Goal: Check status: Check status

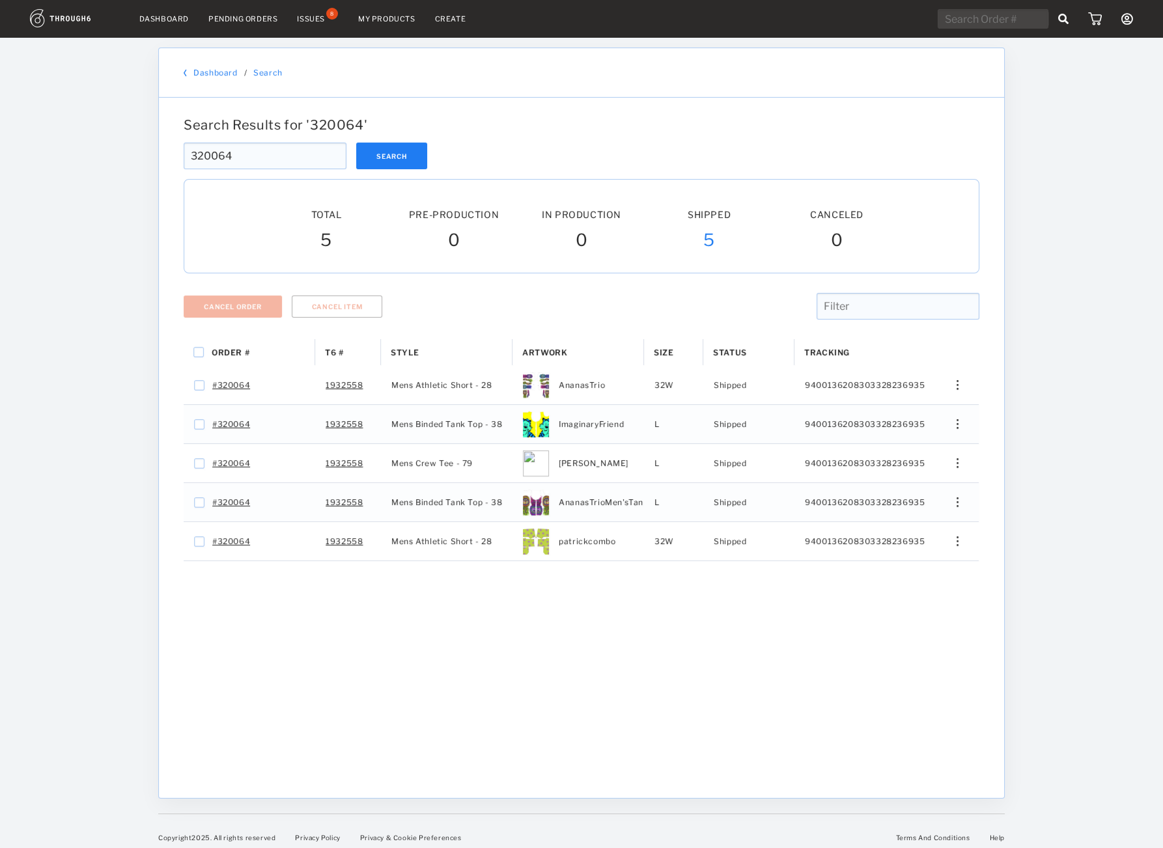
drag, startPoint x: 255, startPoint y: 162, endPoint x: 138, endPoint y: 137, distance: 119.1
click at [184, 143] on input "320064" at bounding box center [265, 156] width 163 height 27
paste input "18298"
type input "318298"
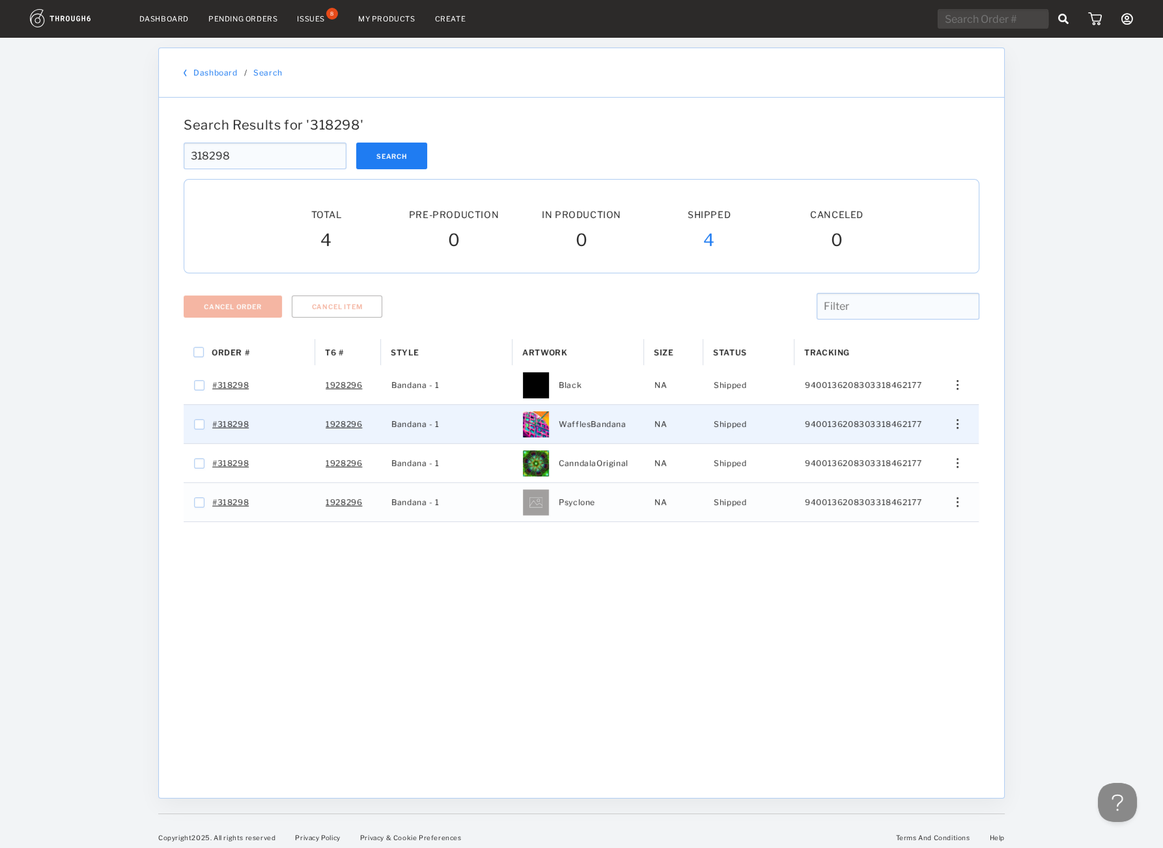
click at [956, 426] on div "Press SPACE to select this row." at bounding box center [952, 424] width 31 height 10
click at [938, 503] on div "View History" at bounding box center [898, 493] width 100 height 27
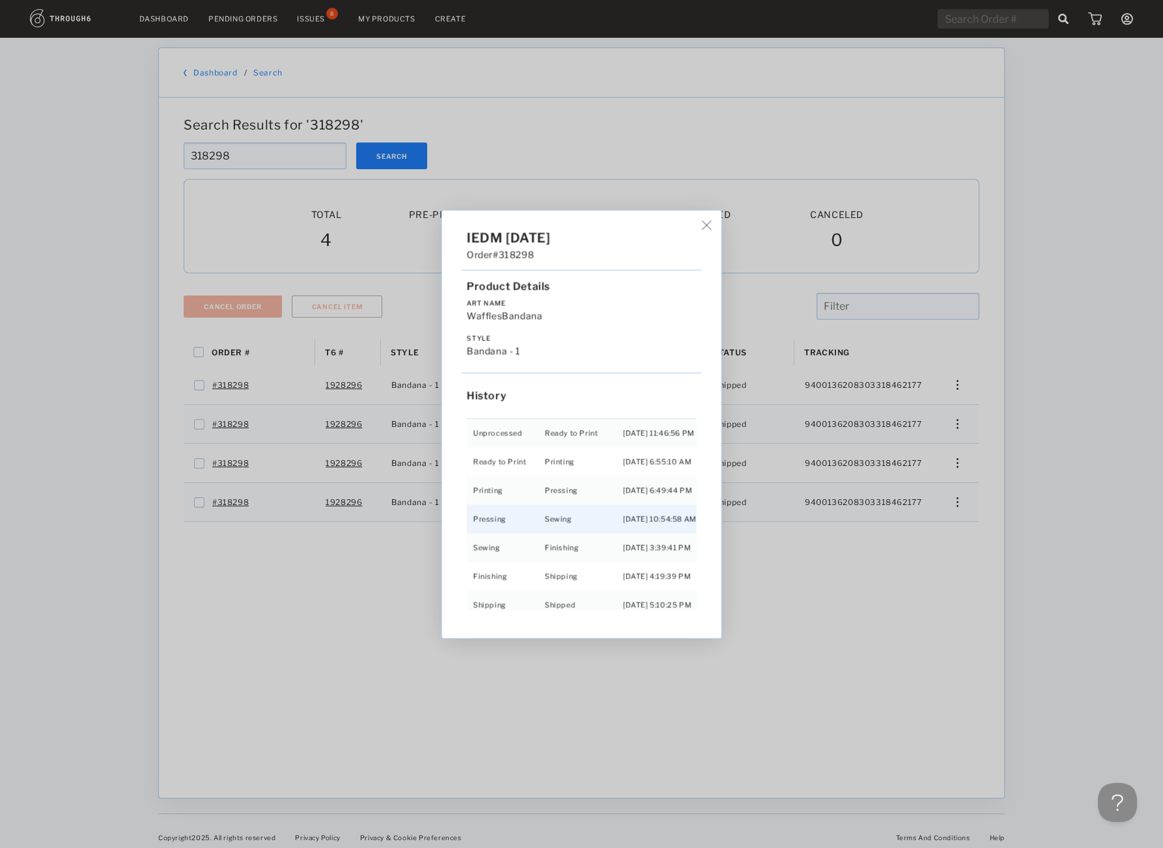
scroll to position [28, 0]
click at [951, 386] on div "IEDM [DATE] Order #318298 Product Details Art Name WafflesBandana Style Bandana…" at bounding box center [581, 424] width 1163 height 848
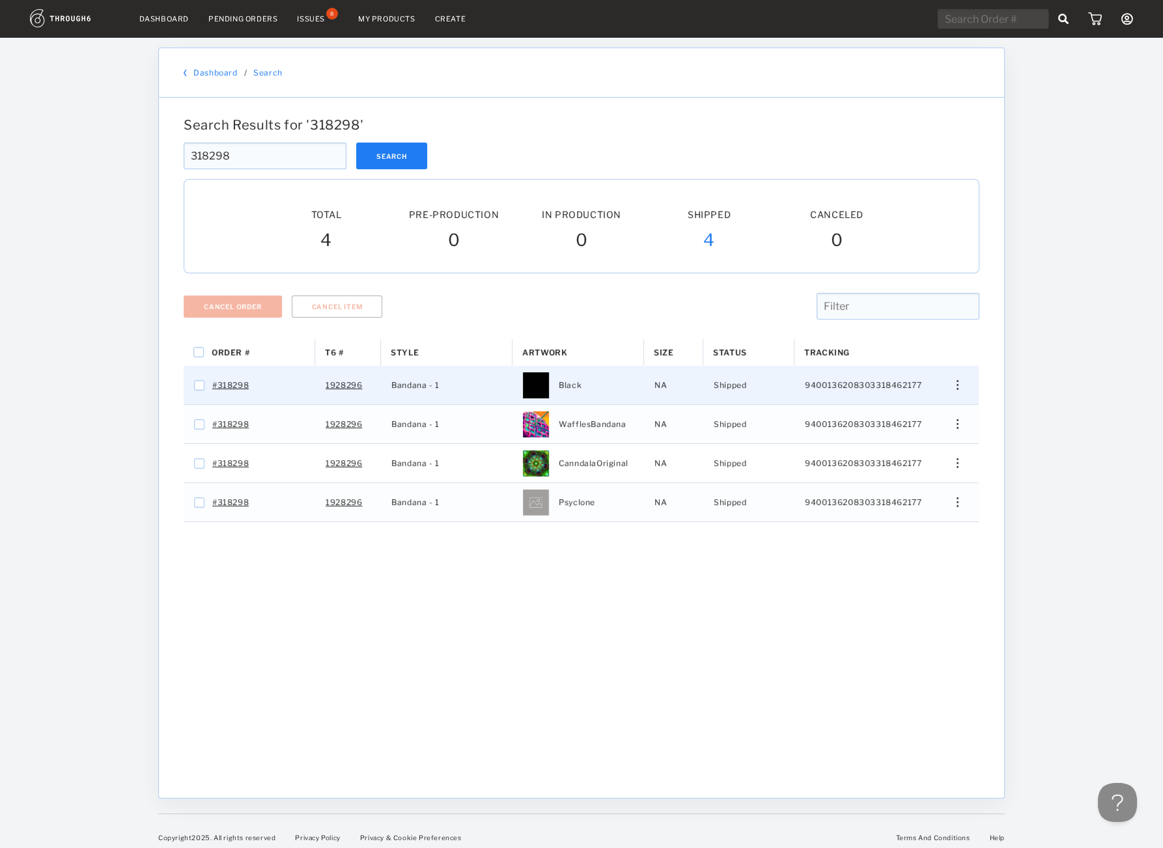
click at [951, 386] on div "Edit Size Edit Shipping View History View Product" at bounding box center [952, 385] width 31 height 10
click at [904, 457] on span "View History" at bounding box center [897, 454] width 51 height 17
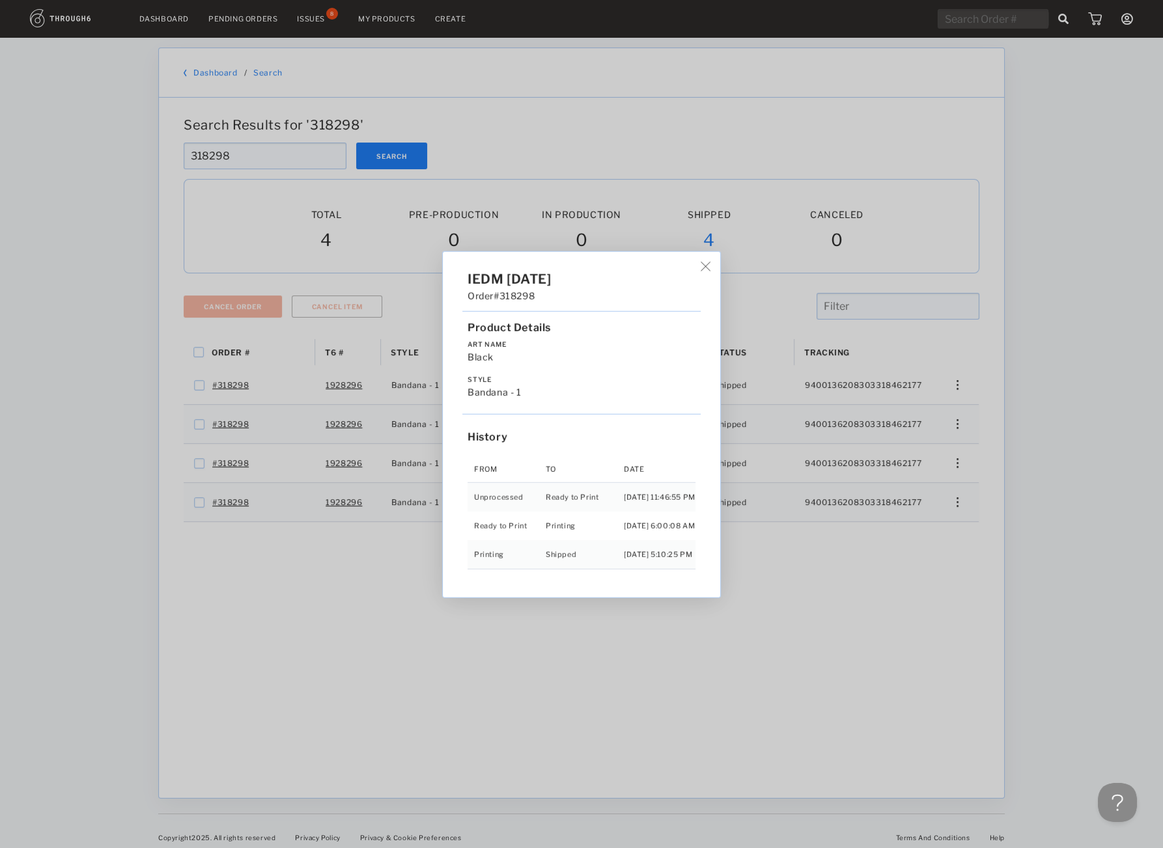
click at [945, 456] on div "IEDM 04/25/25 Order #318298 Product Details Art Name Black Style Bandana - 1 Hi…" at bounding box center [581, 424] width 1163 height 848
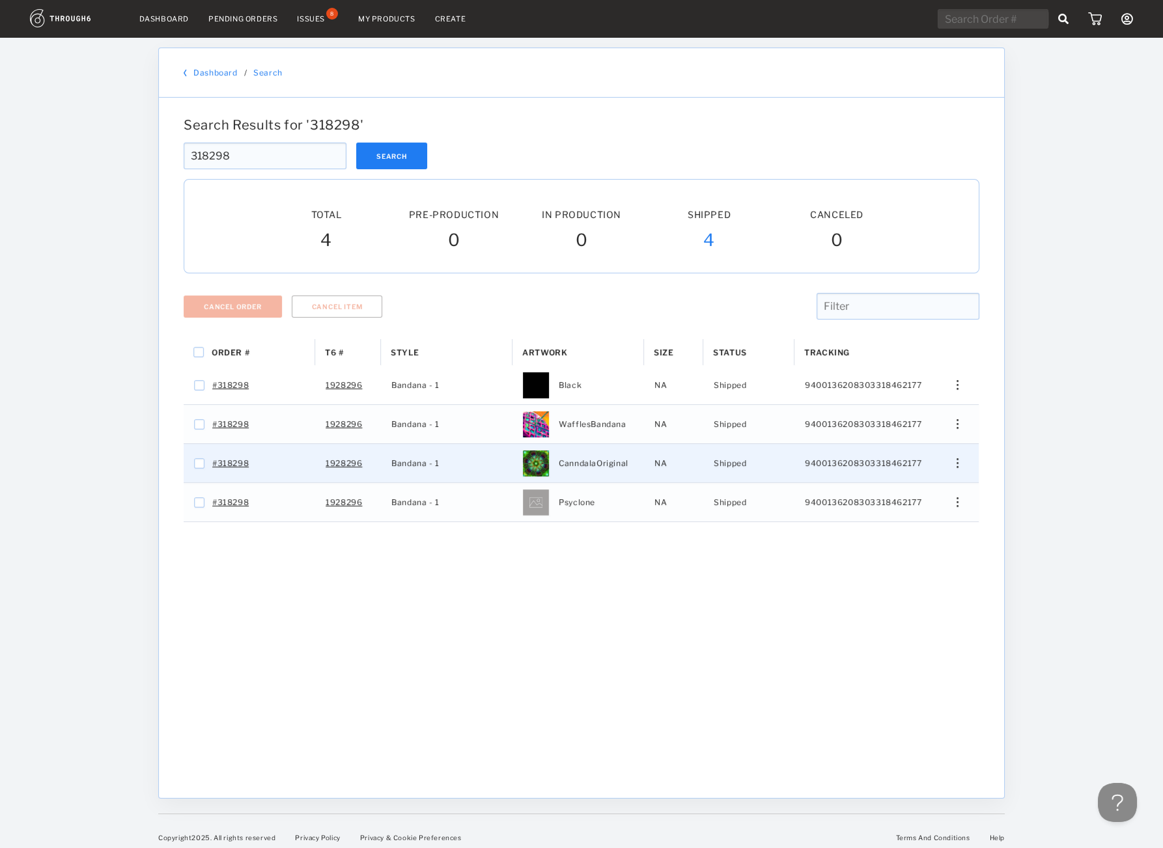
click at [962, 462] on div "Press SPACE to select this row." at bounding box center [952, 463] width 31 height 10
click at [883, 538] on span "View History" at bounding box center [897, 532] width 51 height 17
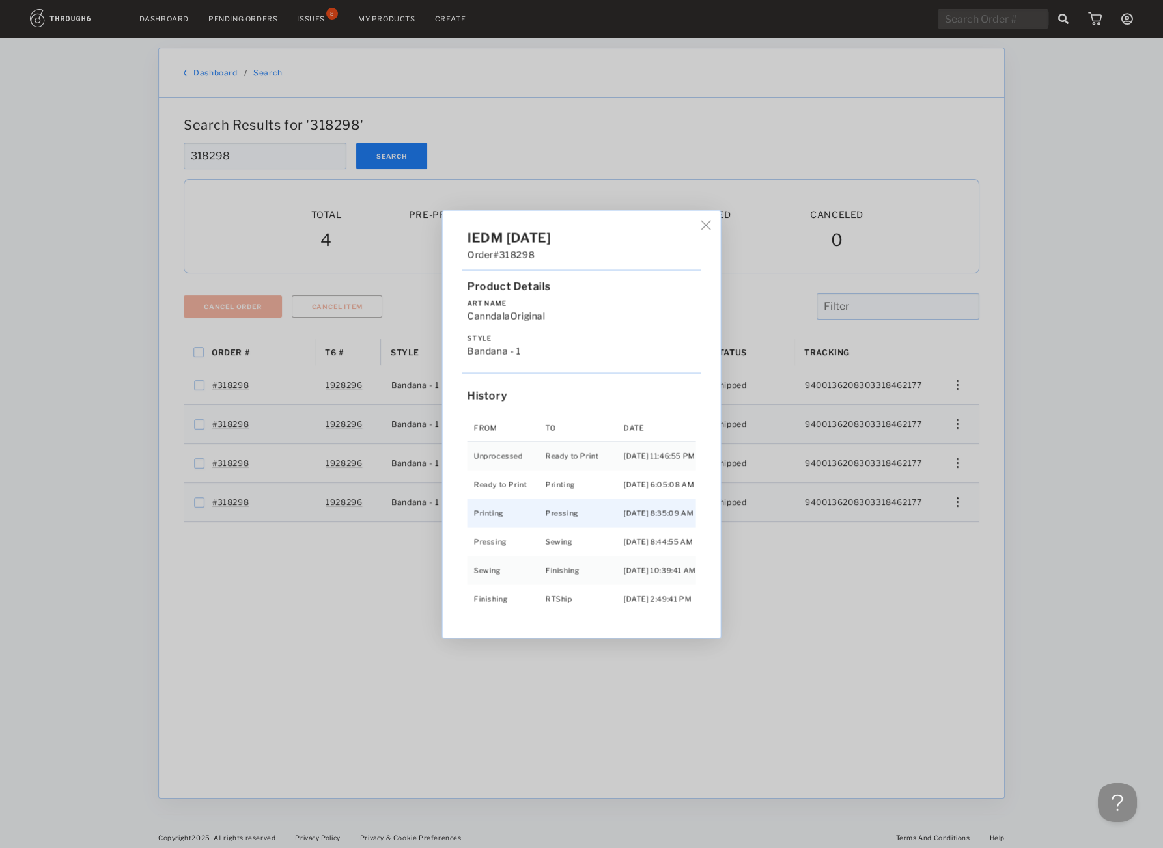
scroll to position [55, 0]
drag, startPoint x: 879, startPoint y: 518, endPoint x: 939, endPoint y: 515, distance: 60.0
click at [882, 518] on div "IEDM 04/25/25 Order #318298 Product Details Art Name CanndalaOriginal Style Ban…" at bounding box center [581, 424] width 1163 height 848
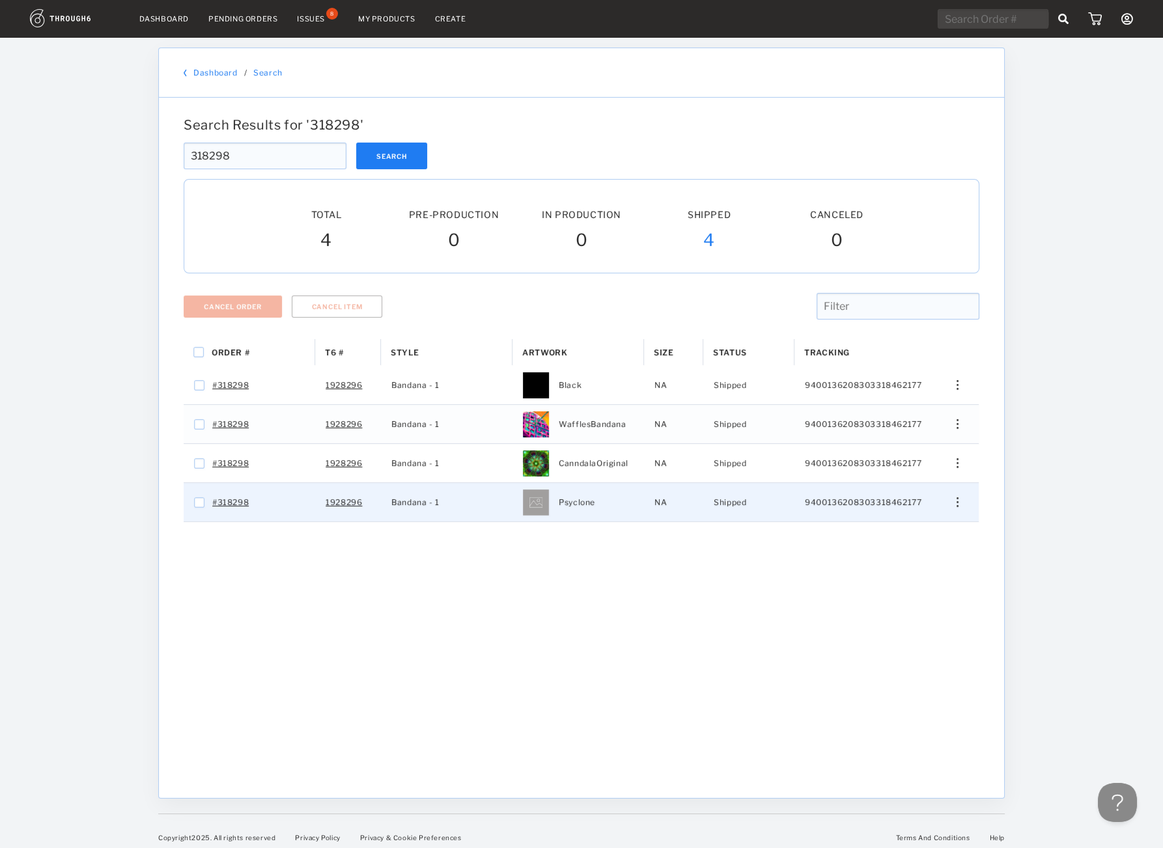
click at [965, 511] on div "Edit Size Edit Shipping View History View Product" at bounding box center [952, 502] width 53 height 38
click at [948, 502] on div "Edit Size Edit Shipping View History View Product" at bounding box center [952, 502] width 31 height 10
click at [866, 564] on div "View History" at bounding box center [898, 571] width 100 height 27
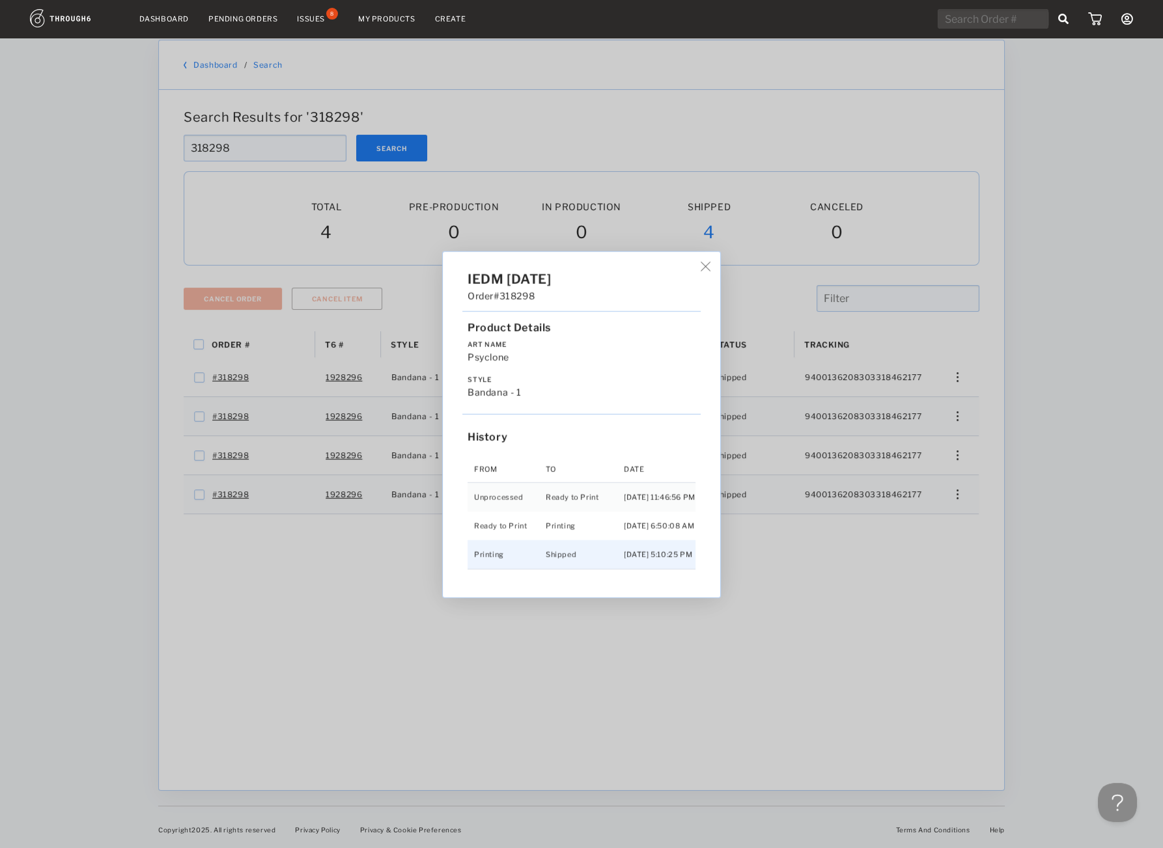
scroll to position [11, 0]
click at [930, 616] on div "IEDM 04/25/25 Order #318298 Product Details Art Name Psyclone Style Bandana - 1…" at bounding box center [581, 424] width 1163 height 848
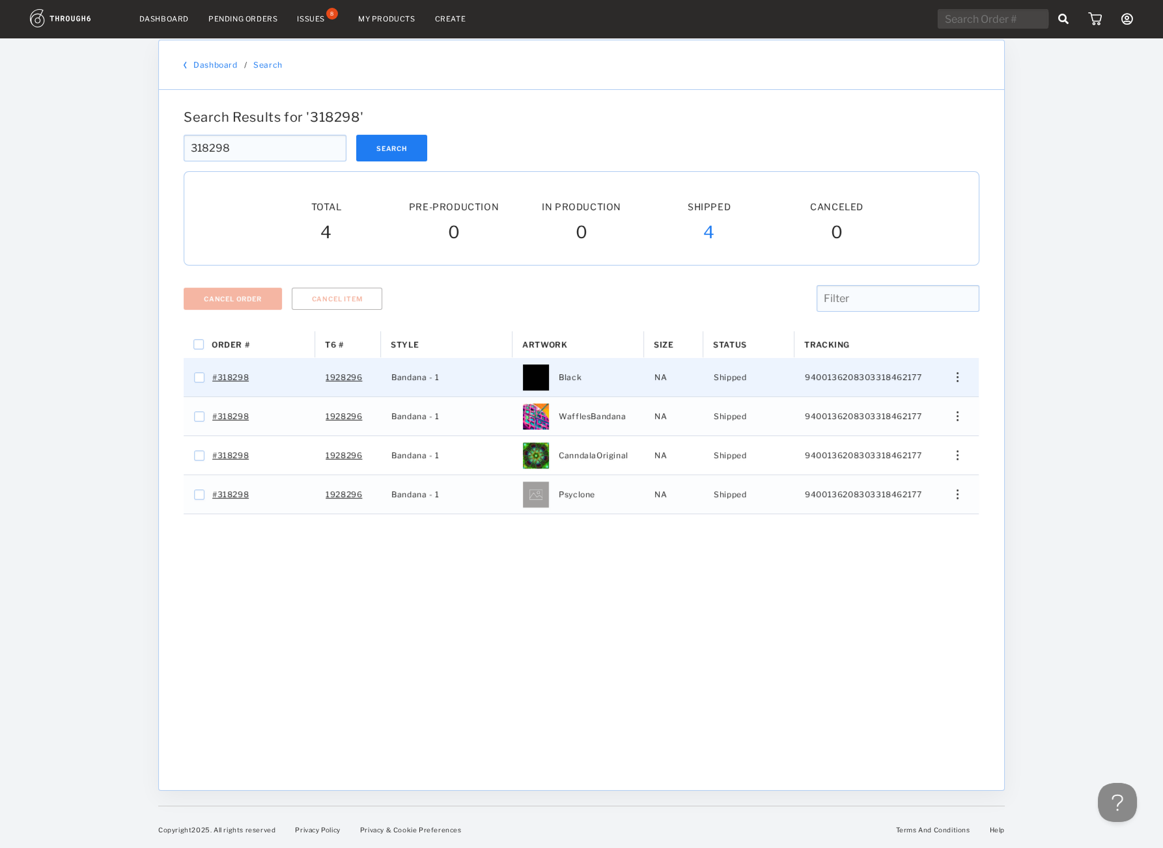
click at [961, 375] on div "Press SPACE to select this row." at bounding box center [952, 377] width 31 height 10
click at [930, 441] on div "View History" at bounding box center [898, 446] width 100 height 27
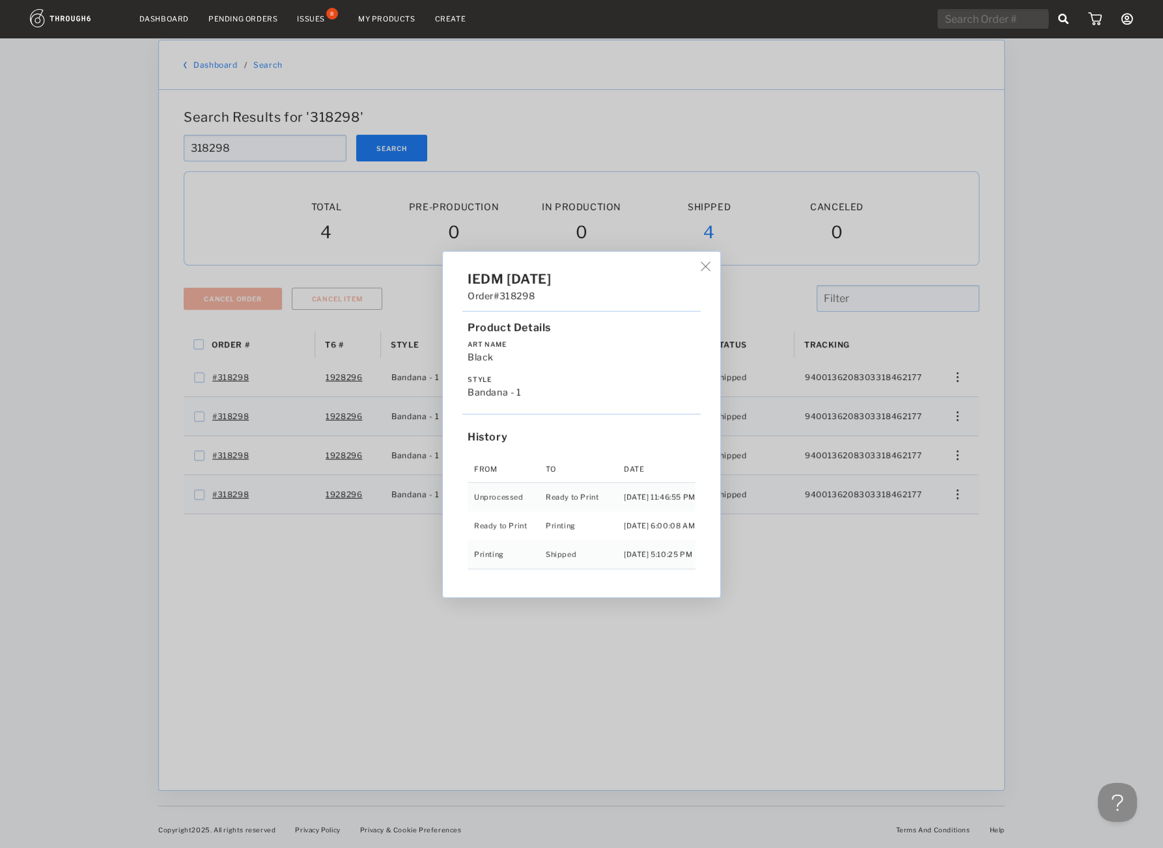
click at [930, 419] on div "IEDM 04/25/25 Order #318298 Product Details Art Name Black Style Bandana - 1 Hi…" at bounding box center [581, 424] width 1163 height 848
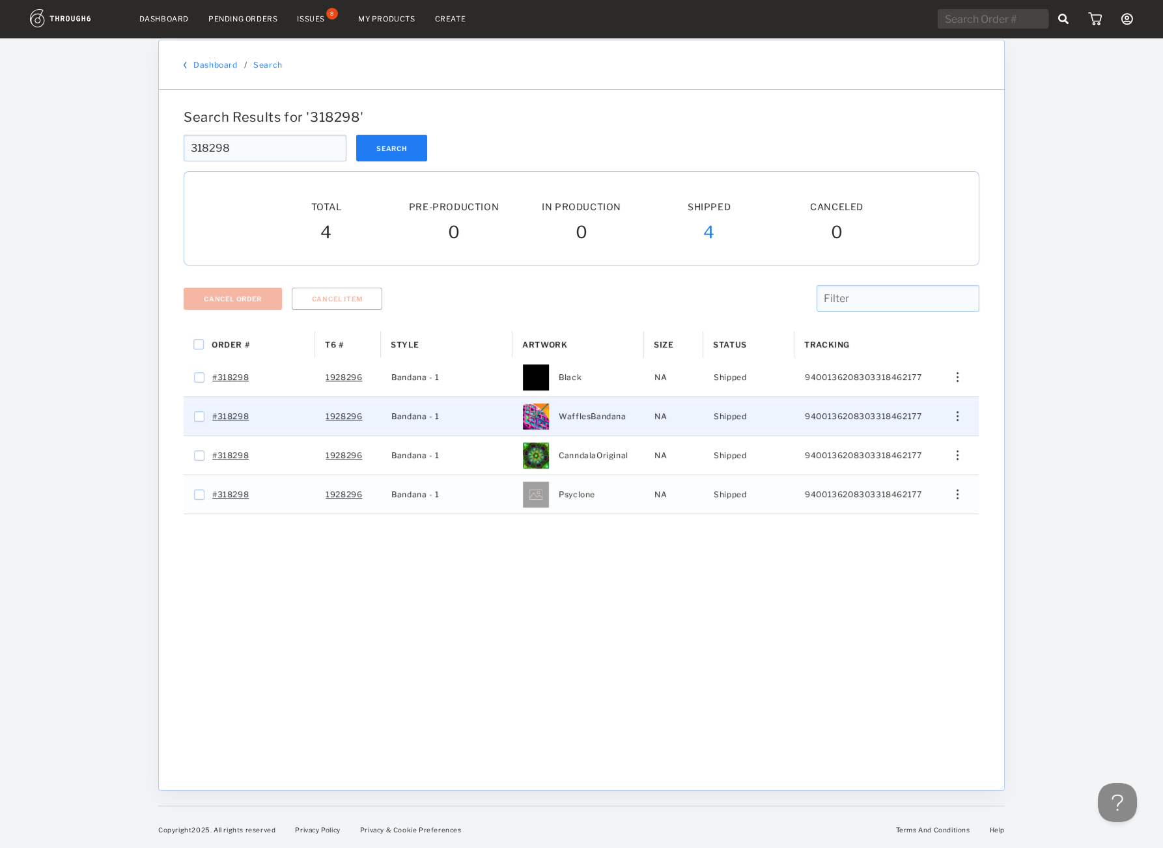
click at [945, 413] on div "Edit Size Edit Shipping View History View Product" at bounding box center [952, 416] width 31 height 10
click at [896, 491] on span "View History" at bounding box center [897, 485] width 51 height 17
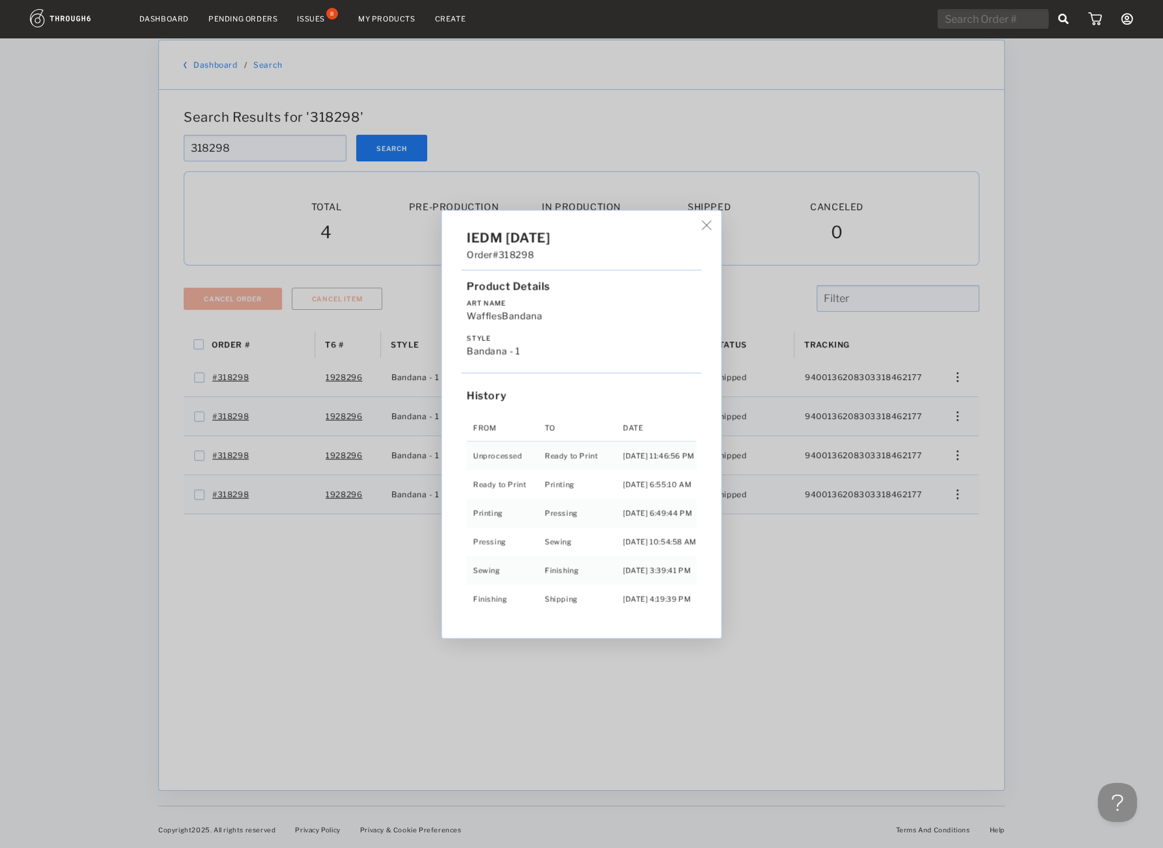
drag, startPoint x: 931, startPoint y: 489, endPoint x: 945, endPoint y: 452, distance: 39.2
click at [938, 478] on div "IEDM 04/25/25 Order #318298 Product Details Art Name WafflesBandana Style Banda…" at bounding box center [581, 424] width 1163 height 848
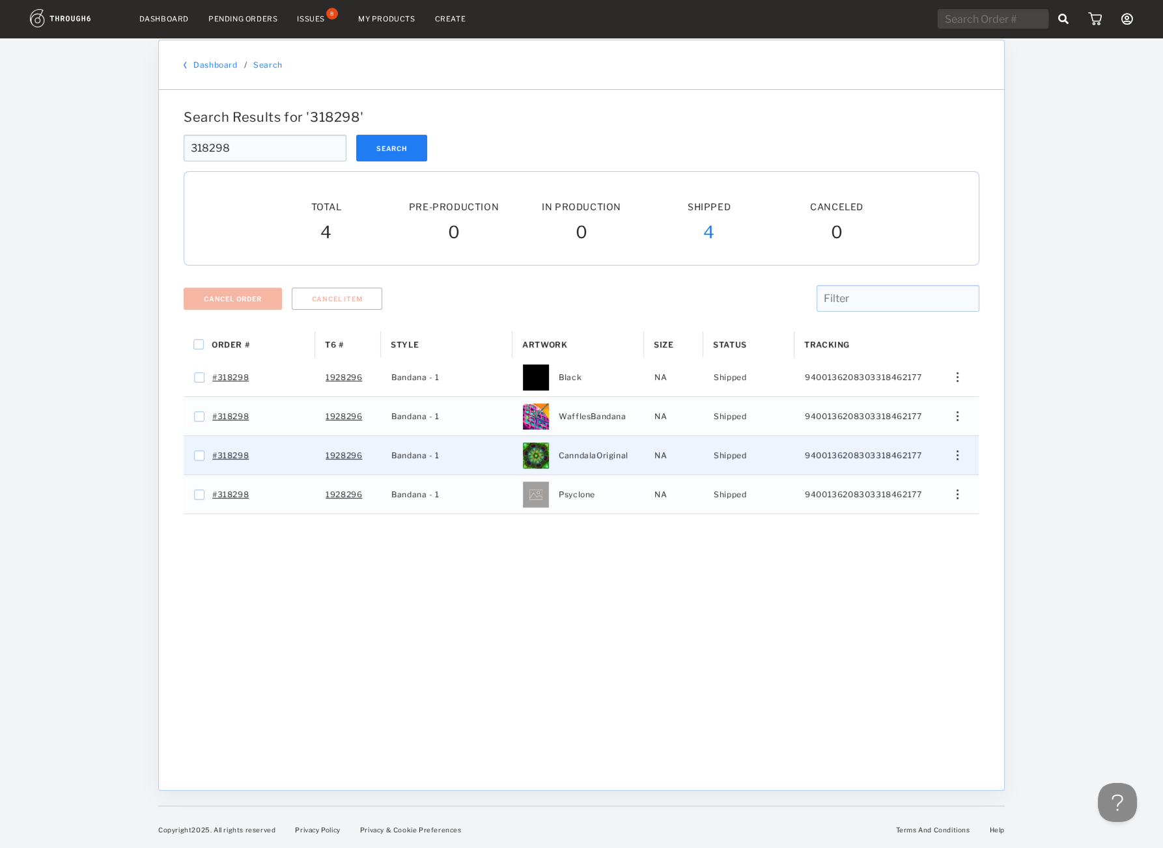
click at [945, 450] on div "Edit Size Edit Shipping View History View Product" at bounding box center [952, 455] width 31 height 10
click at [896, 531] on span "View History" at bounding box center [897, 524] width 51 height 17
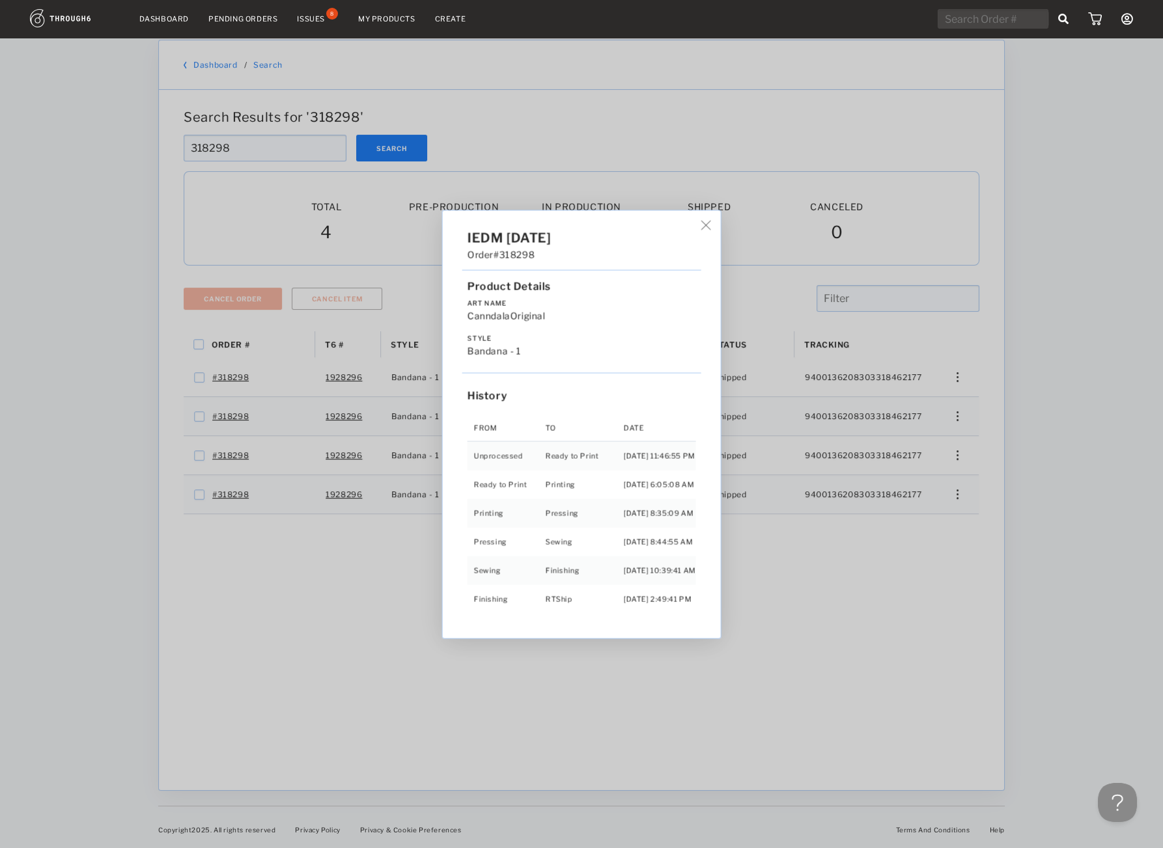
click at [945, 515] on div "IEDM 04/25/25 Order #318298 Product Details Art Name CanndalaOriginal Style Ban…" at bounding box center [581, 424] width 1163 height 848
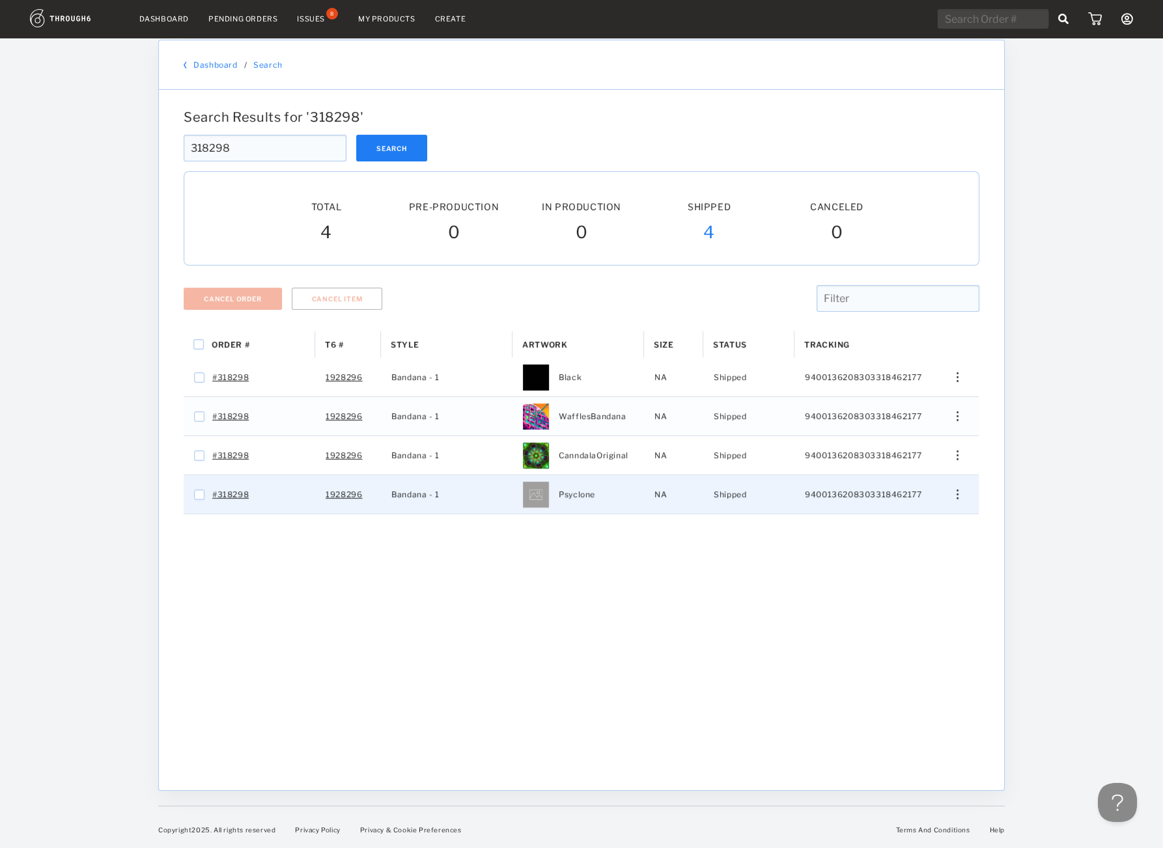
click at [951, 498] on div "Edit Size Edit Shipping View History View Product" at bounding box center [952, 494] width 53 height 38
click at [958, 493] on img "Press SPACE to select this row." at bounding box center [957, 495] width 2 height 10
click at [924, 562] on div "View History" at bounding box center [898, 563] width 100 height 27
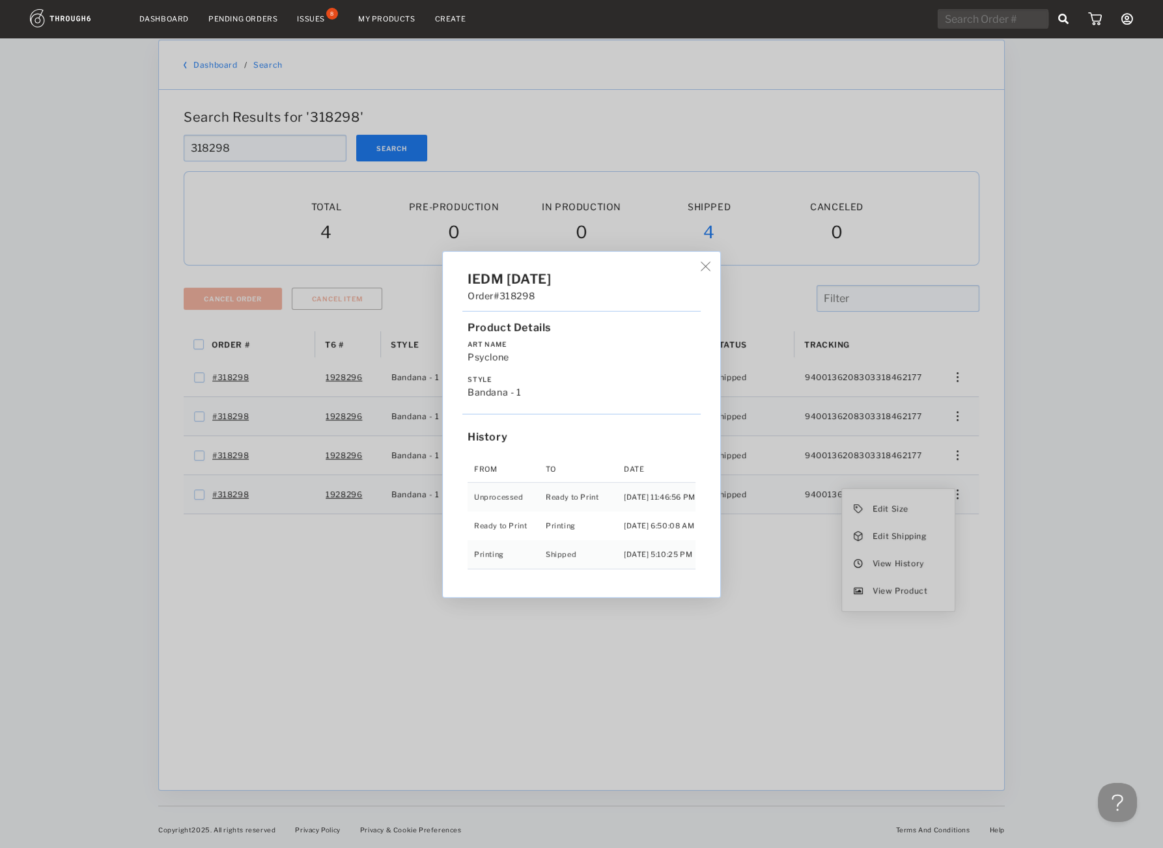
click at [771, 583] on div "IEDM 04/25/25 Order #318298 Product Details Art Name Psyclone Style Bandana - 1…" at bounding box center [581, 424] width 1163 height 848
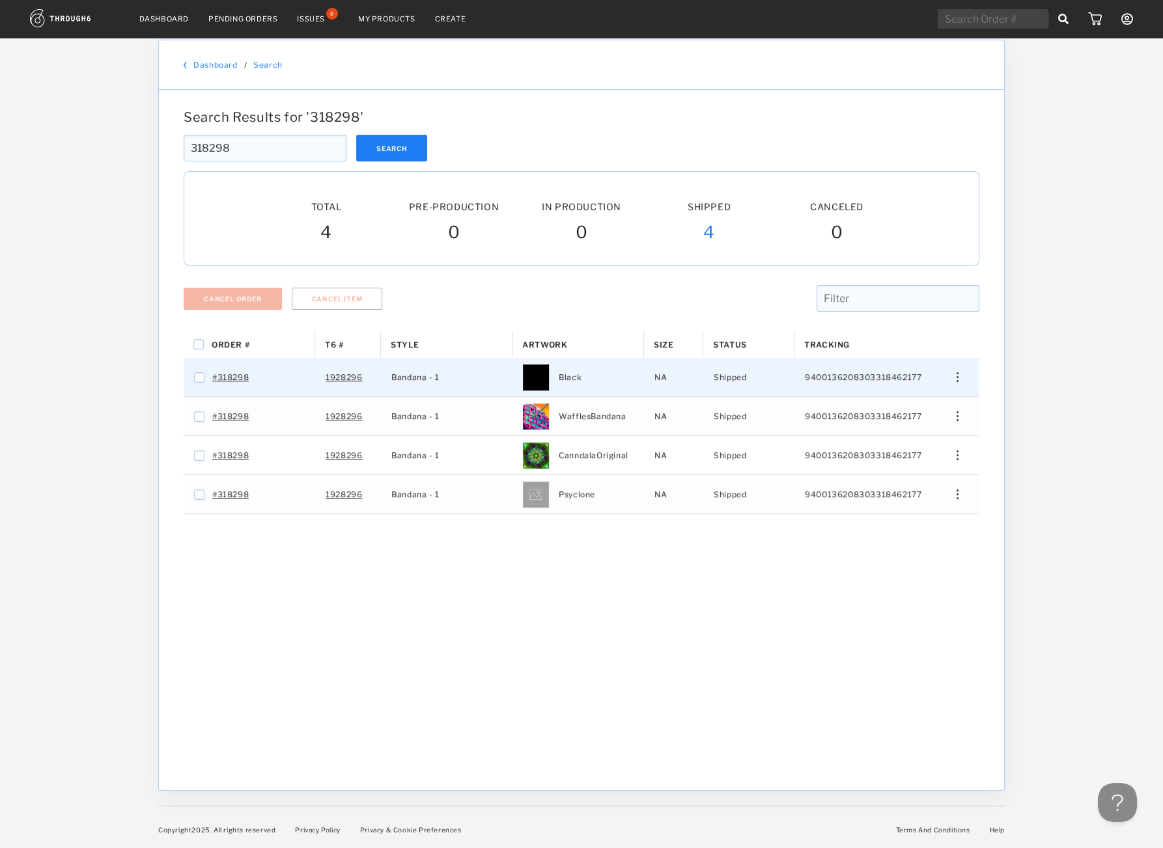
click at [946, 381] on div "Edit Size Edit Shipping View History View Product" at bounding box center [952, 377] width 53 height 38
click at [960, 363] on div "Edit Size Edit Shipping View History View Product" at bounding box center [952, 377] width 53 height 38
click at [956, 370] on div "Edit Size Edit Shipping View History View Product" at bounding box center [952, 377] width 53 height 38
click at [946, 375] on div "Edit Size Edit Shipping View History View Product" at bounding box center [952, 377] width 31 height 10
click at [913, 454] on span "View History" at bounding box center [897, 446] width 51 height 17
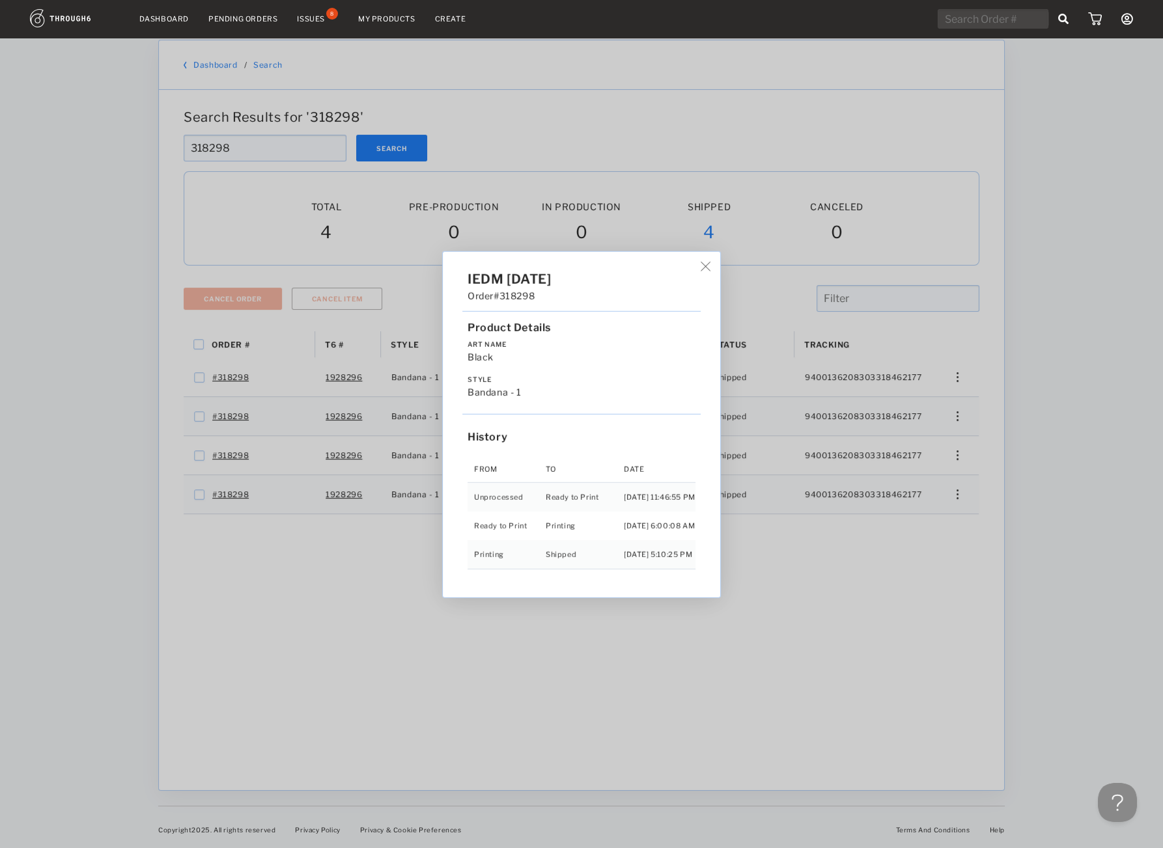
click at [991, 721] on div "IEDM 04/25/25 Order #318298 Product Details Art Name Black Style Bandana - 1 Hi…" at bounding box center [581, 424] width 1163 height 848
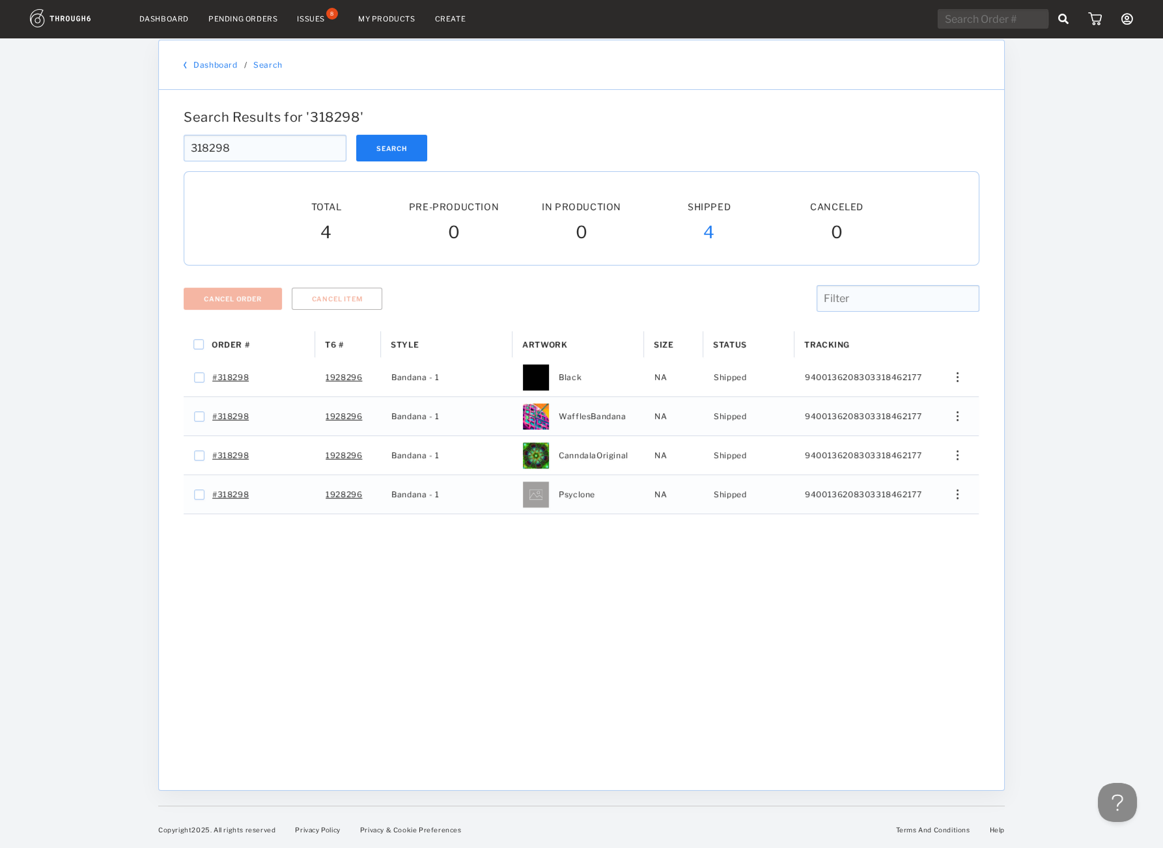
click at [1083, 678] on div "Dashboard Pending Orders Issues 8 My Products Create My Account Sign Out Dashbo…" at bounding box center [581, 420] width 1163 height 856
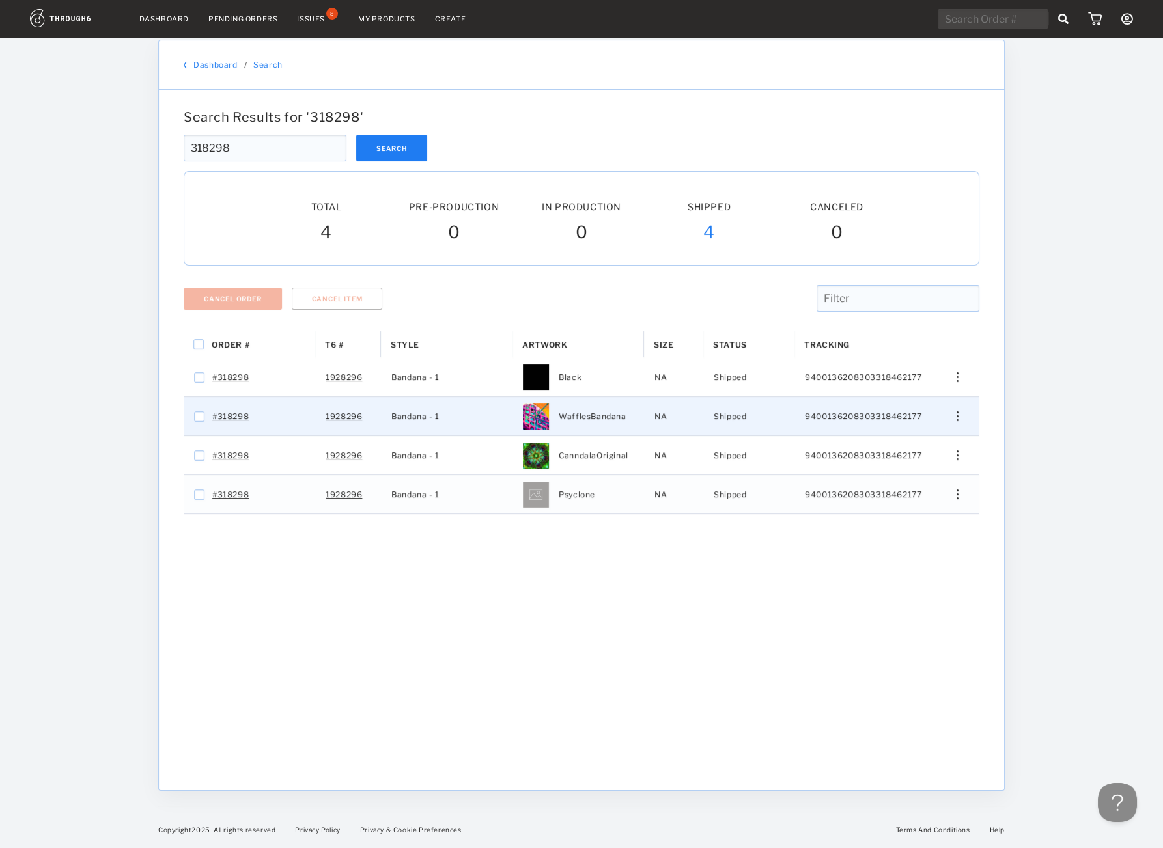
click at [960, 414] on div "Press SPACE to select this row." at bounding box center [952, 416] width 31 height 10
click at [917, 477] on span "View History" at bounding box center [897, 485] width 51 height 17
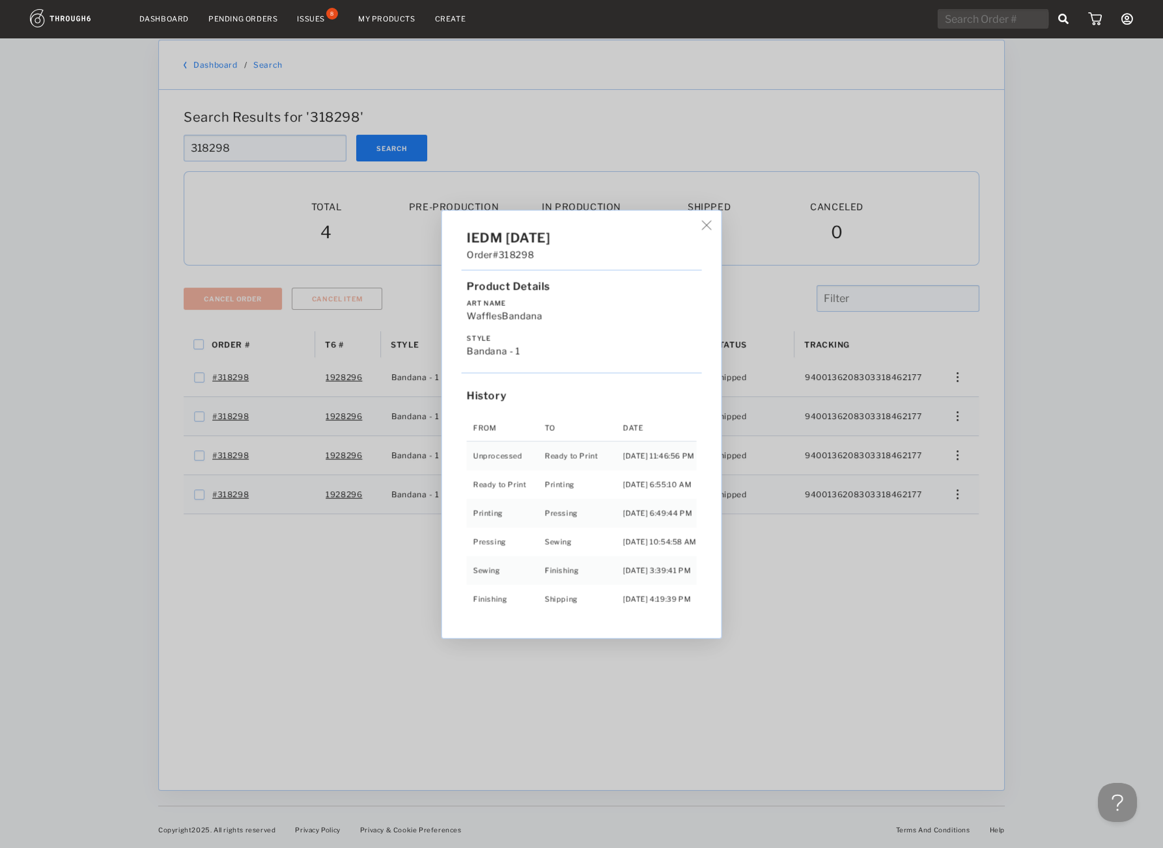
click at [954, 452] on div "IEDM 04/25/25 Order #318298 Product Details Art Name WafflesBandana Style Banda…" at bounding box center [581, 424] width 1163 height 848
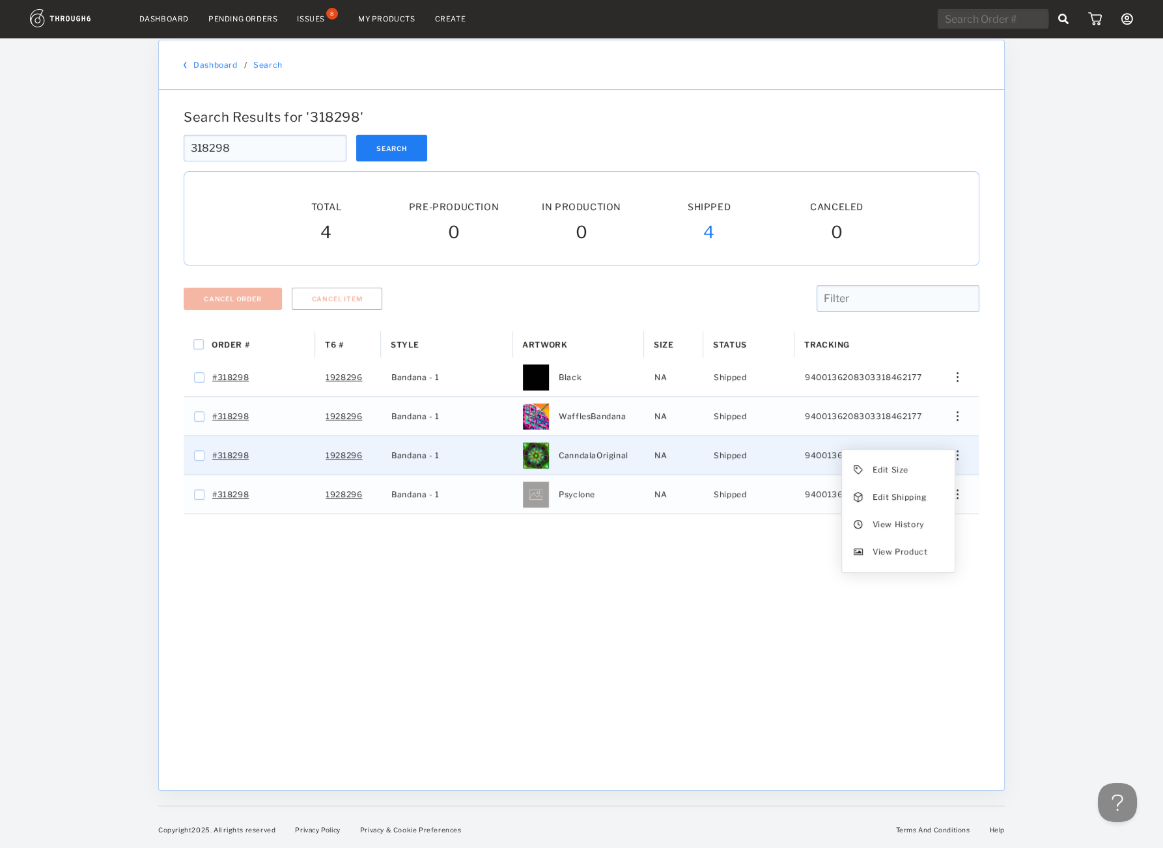
click at [954, 452] on div "Edit Size Edit Shipping View History View Product" at bounding box center [952, 455] width 31 height 10
click at [896, 525] on span "View History" at bounding box center [897, 524] width 51 height 17
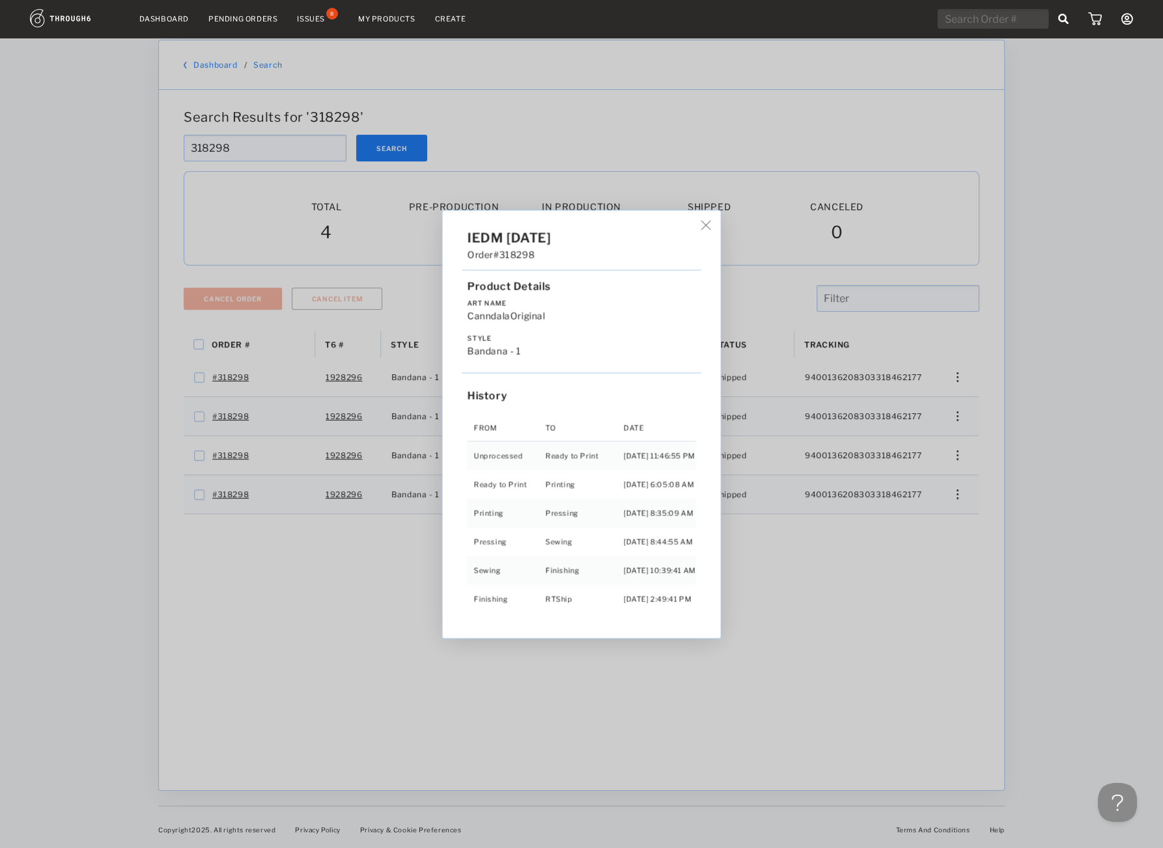
click at [460, 691] on div "IEDM 04/25/25 Order #318298 Product Details Art Name CanndalaOriginal Style Ban…" at bounding box center [581, 424] width 1163 height 848
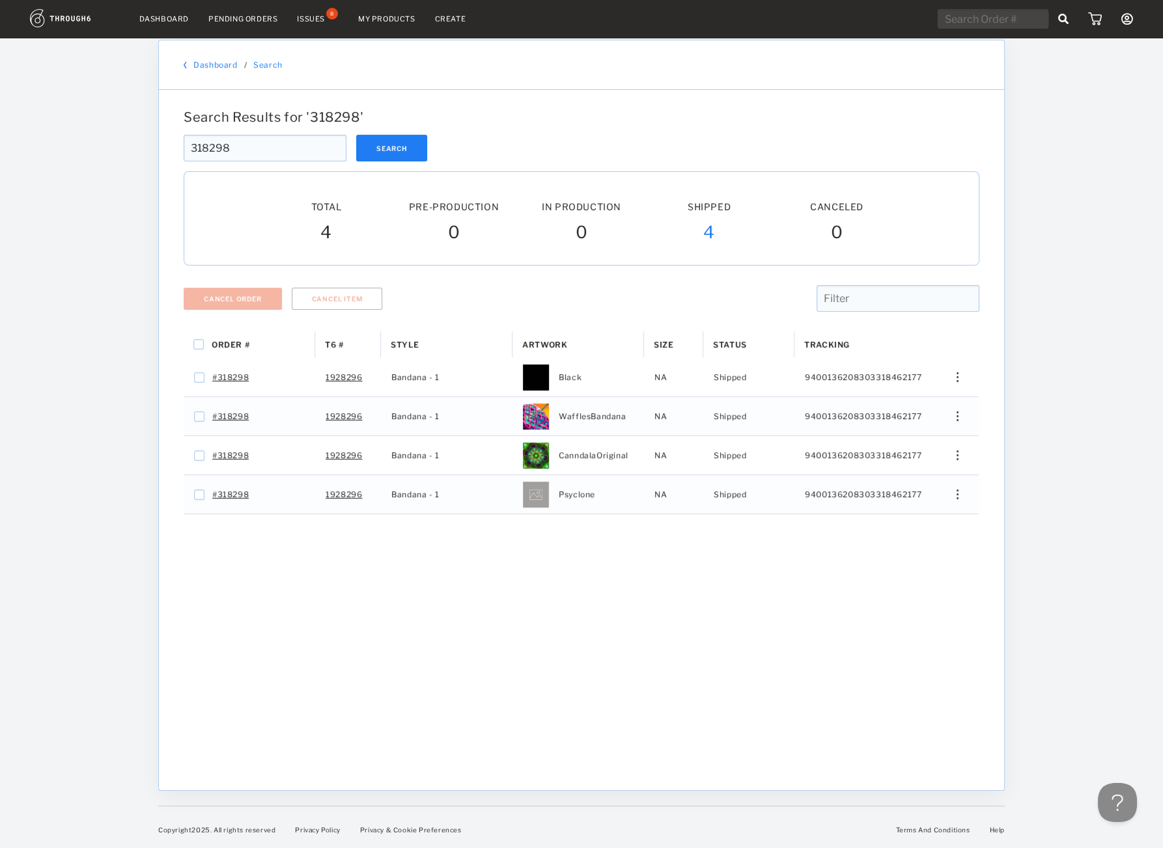
click at [682, 91] on div "Search Results for ' 318298 ' 318298 Search 318298 Total Pre-Production Pre-Pro…" at bounding box center [581, 440] width 845 height 700
click at [265, 135] on input "318298" at bounding box center [265, 148] width 163 height 27
drag, startPoint x: 174, startPoint y: 157, endPoint x: 2, endPoint y: 152, distance: 171.9
click at [184, 154] on input "318298" at bounding box center [265, 148] width 163 height 27
paste input "9545"
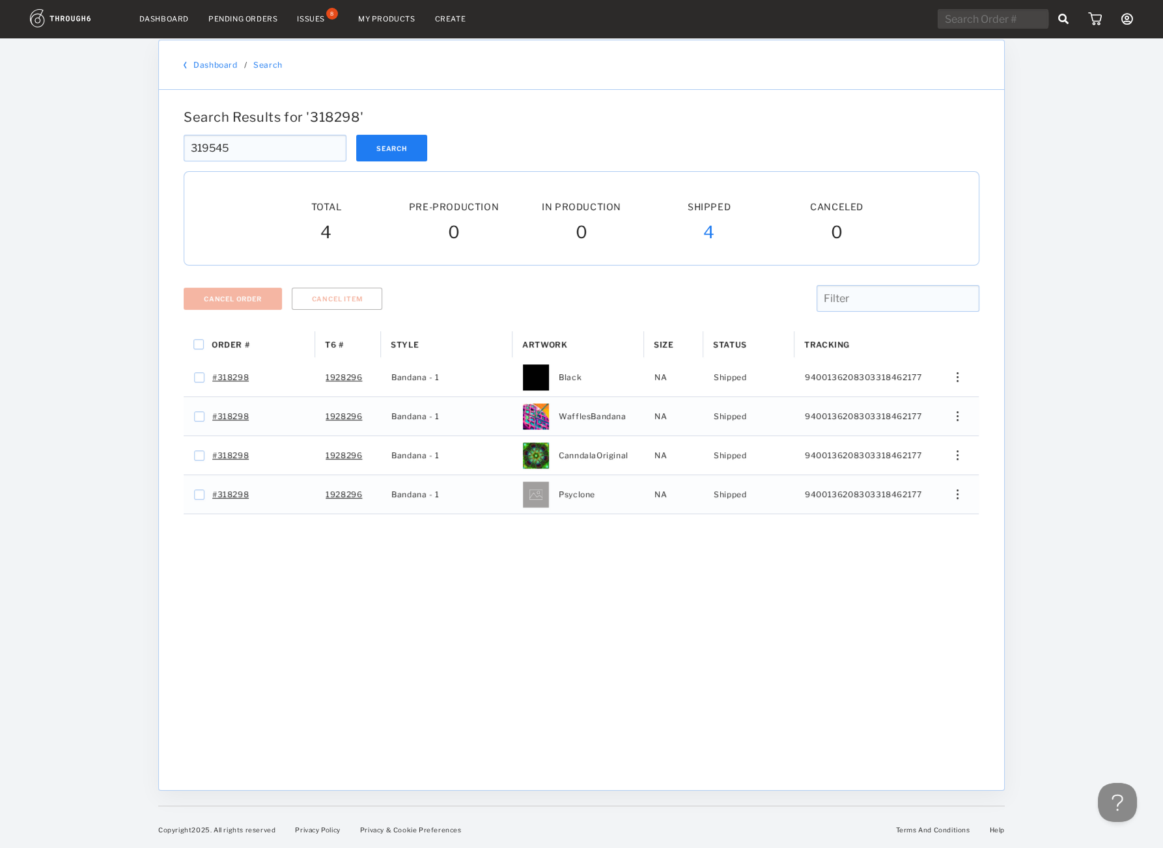
type input "319545"
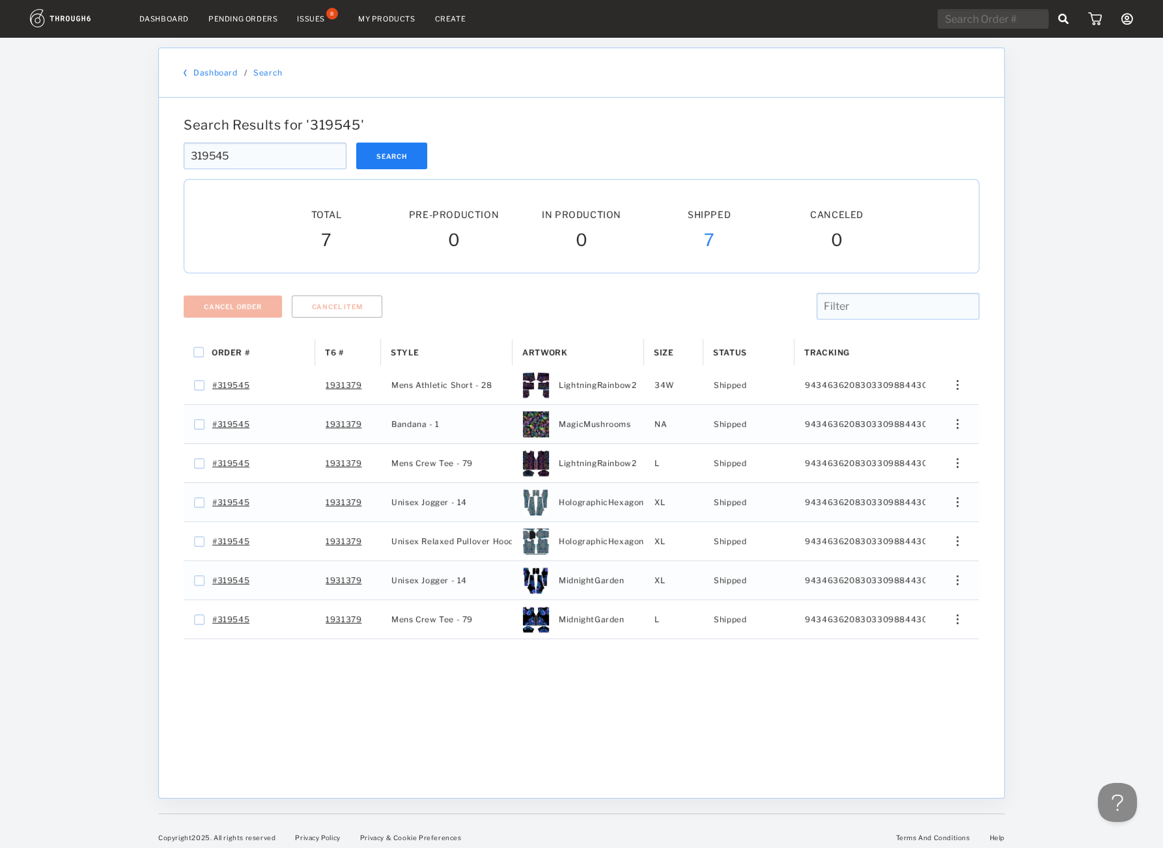
drag, startPoint x: 842, startPoint y: 127, endPoint x: 702, endPoint y: 164, distance: 144.8
click at [839, 133] on div "Search Results for ' 319545 '" at bounding box center [581, 129] width 806 height 25
